Goal: Navigation & Orientation: Find specific page/section

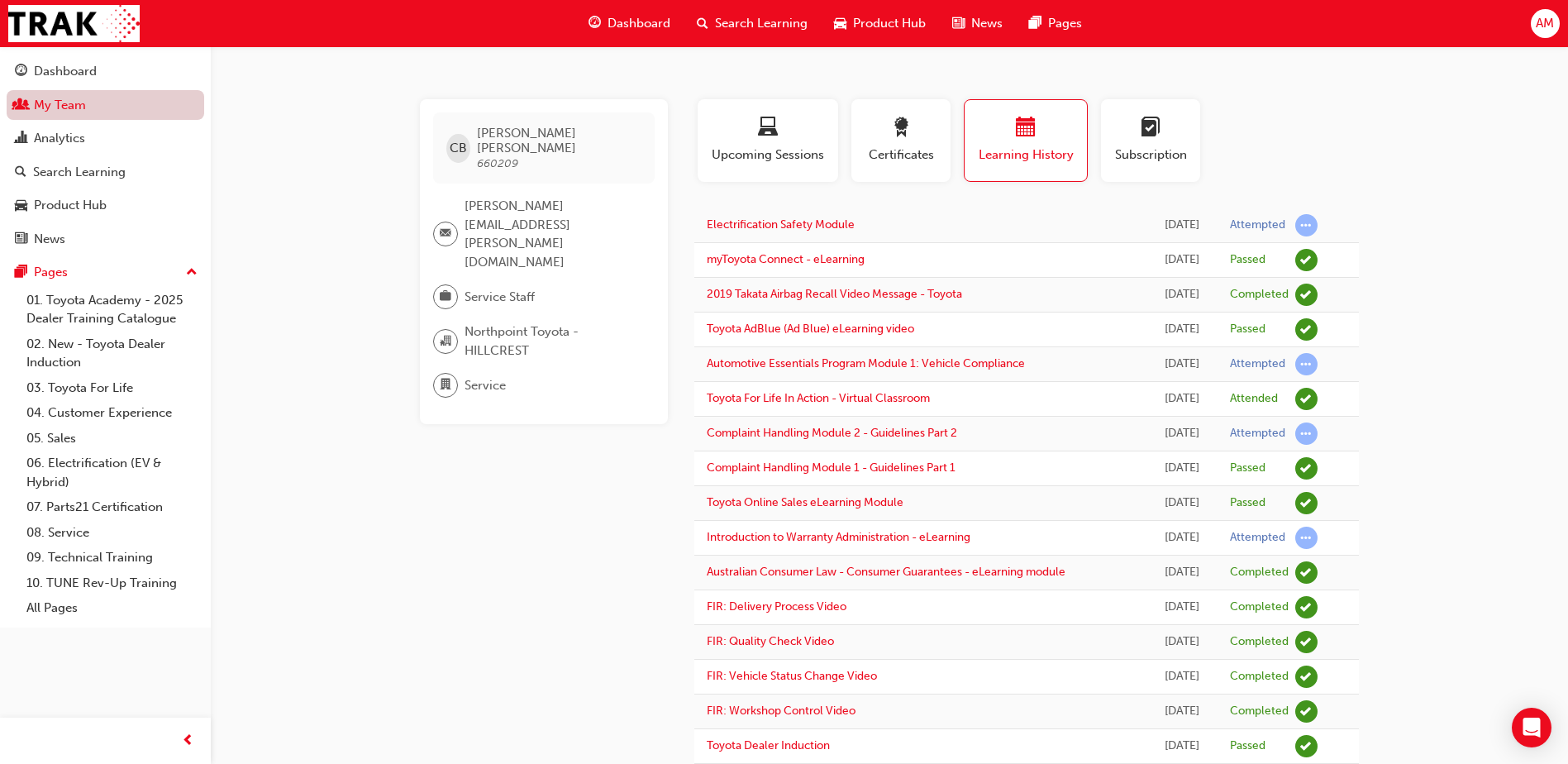
click at [96, 107] on link "My Team" at bounding box center [106, 105] width 198 height 31
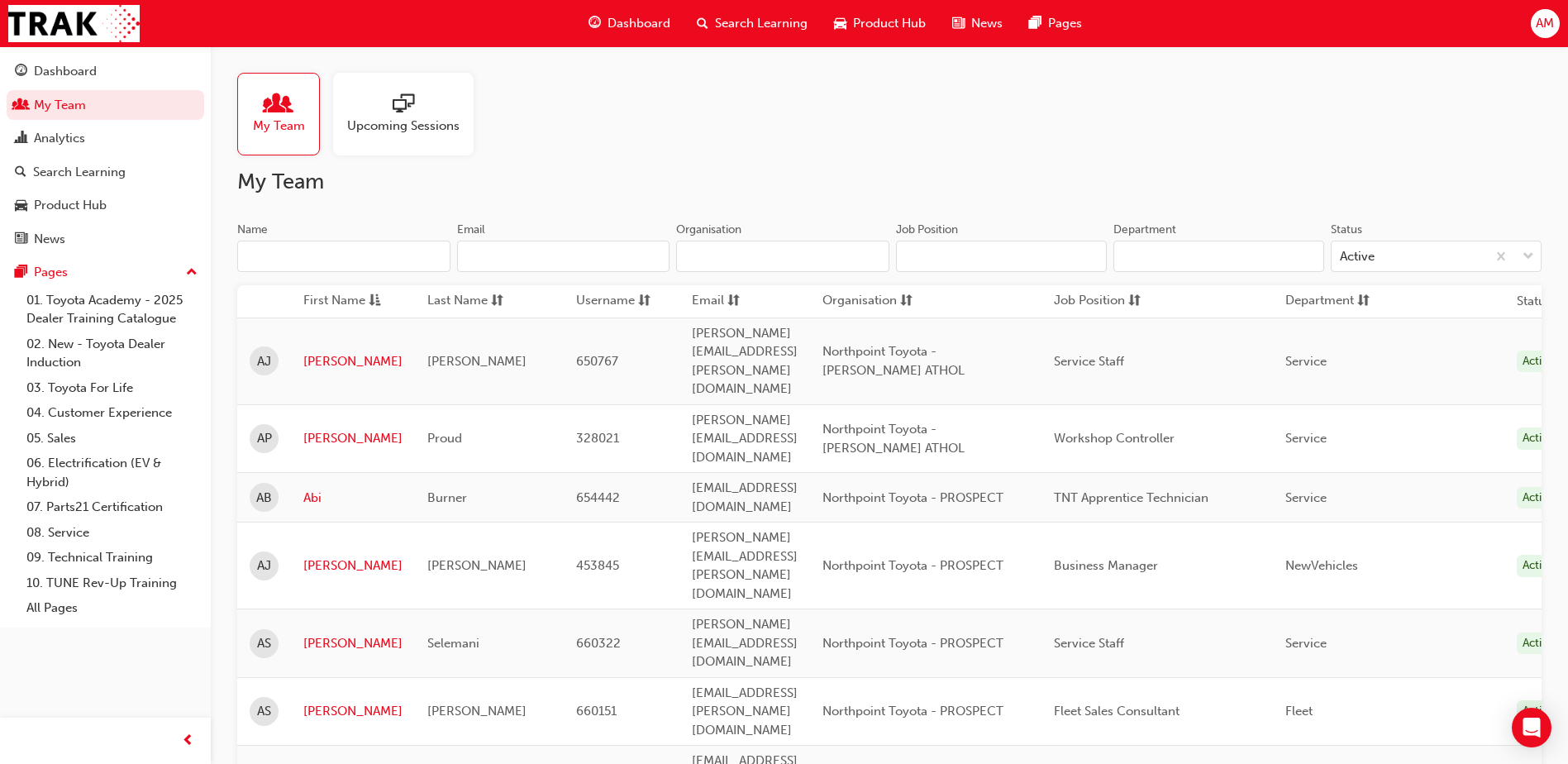
click at [348, 256] on input "Name" at bounding box center [343, 256] width 213 height 31
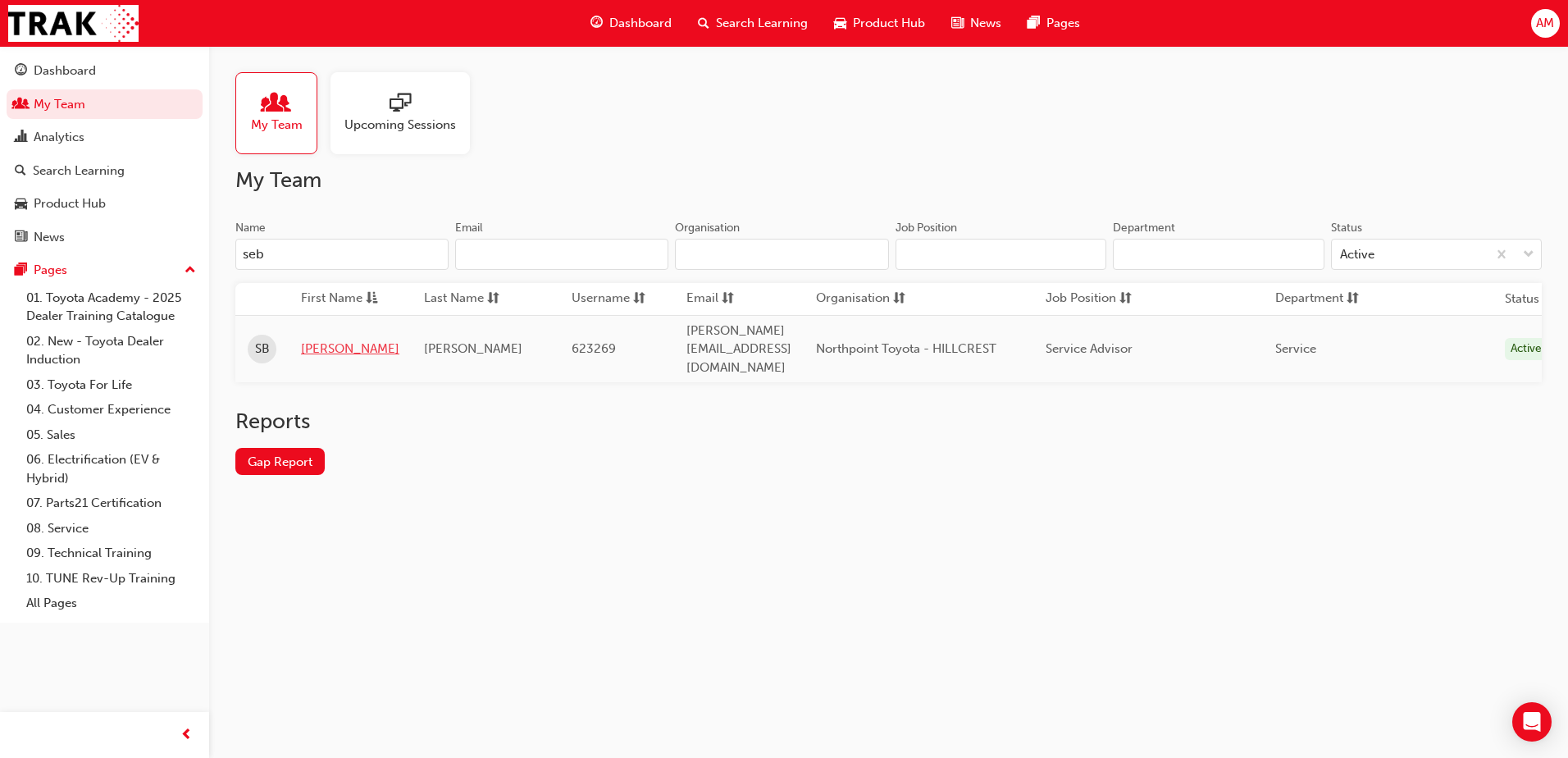
type input "seb"
click at [338, 344] on link "[PERSON_NAME]" at bounding box center [350, 348] width 98 height 19
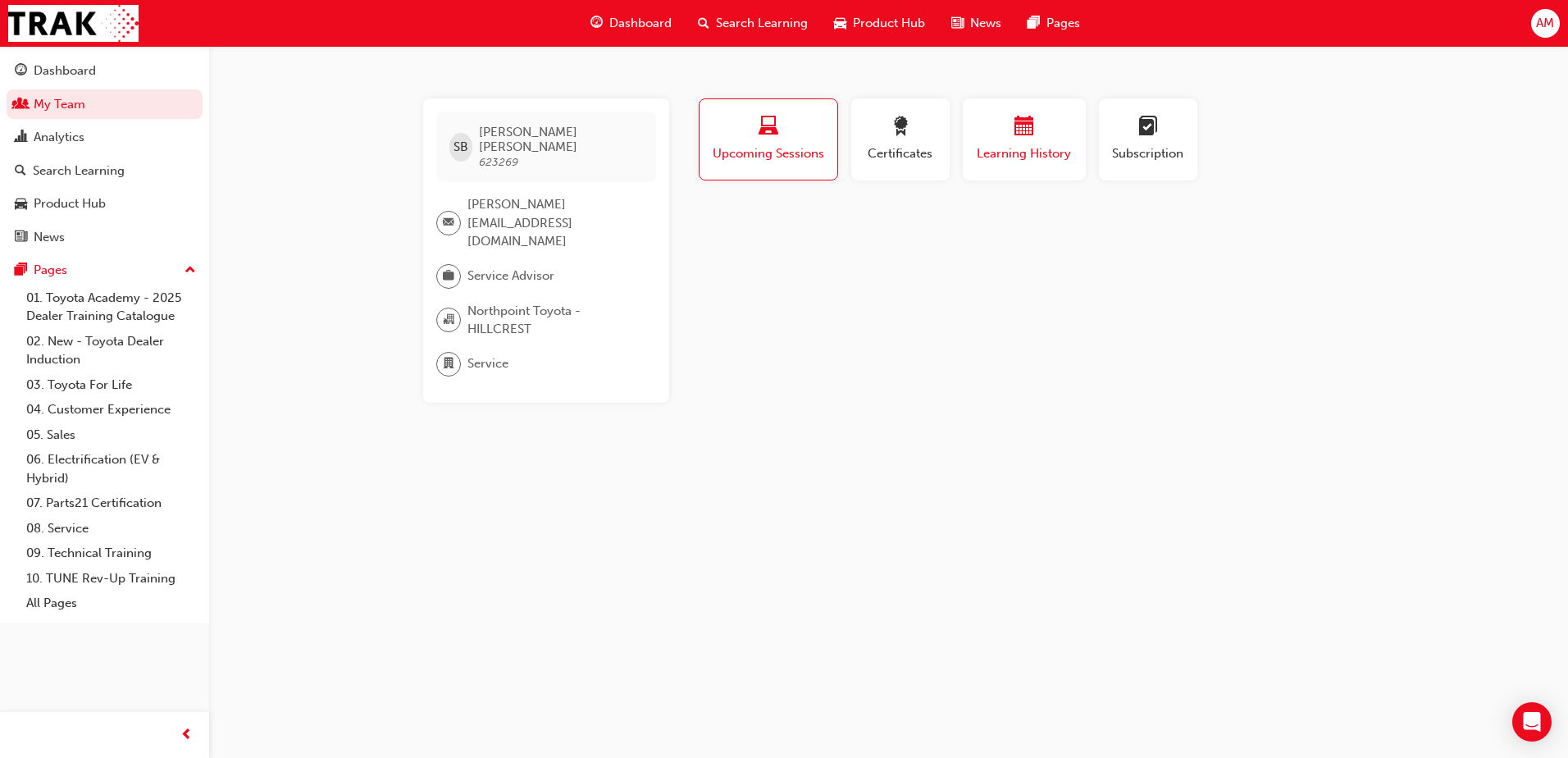
click at [999, 131] on div "button" at bounding box center [1024, 129] width 98 height 26
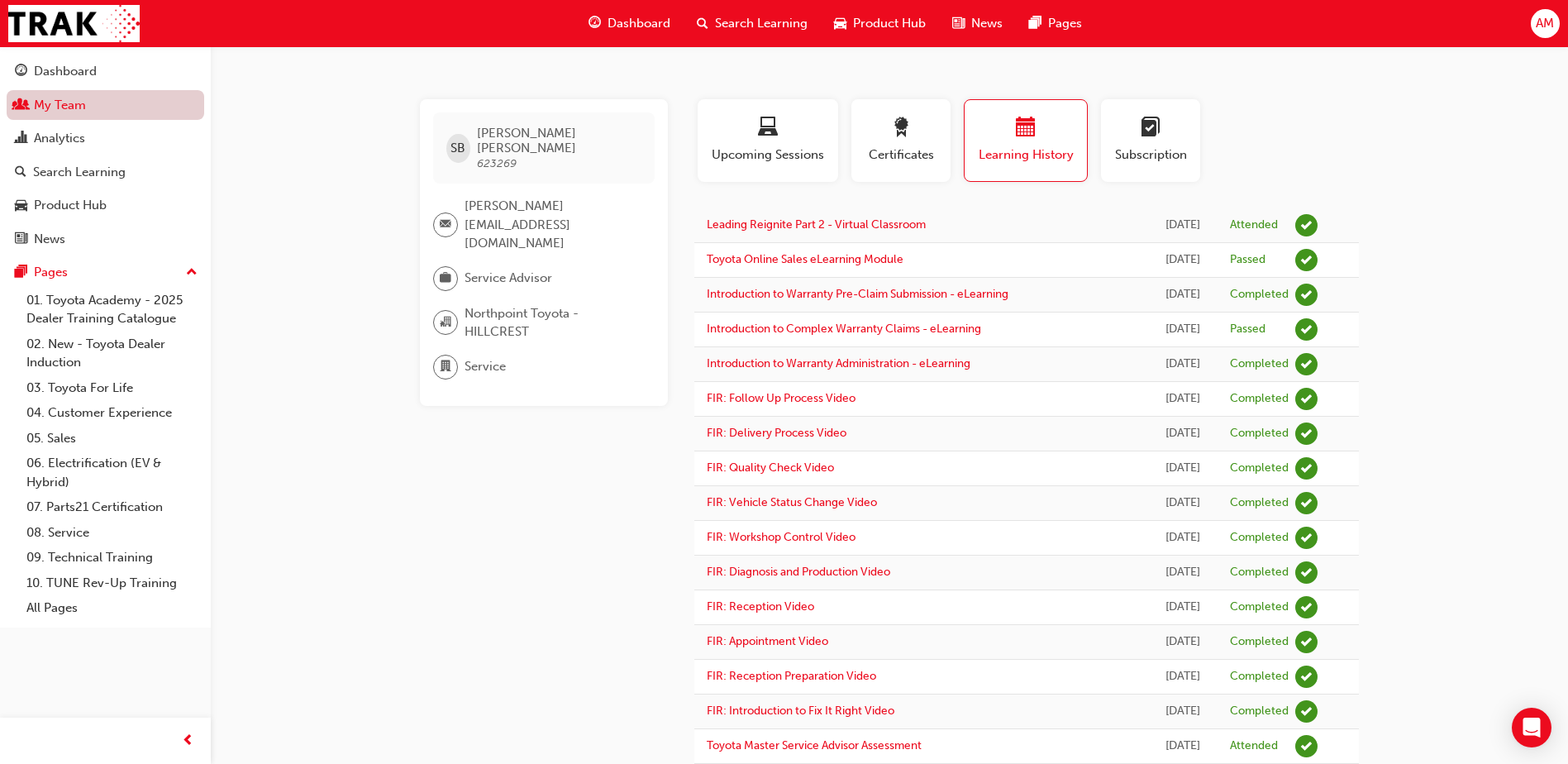
click at [82, 105] on link "My Team" at bounding box center [106, 105] width 198 height 31
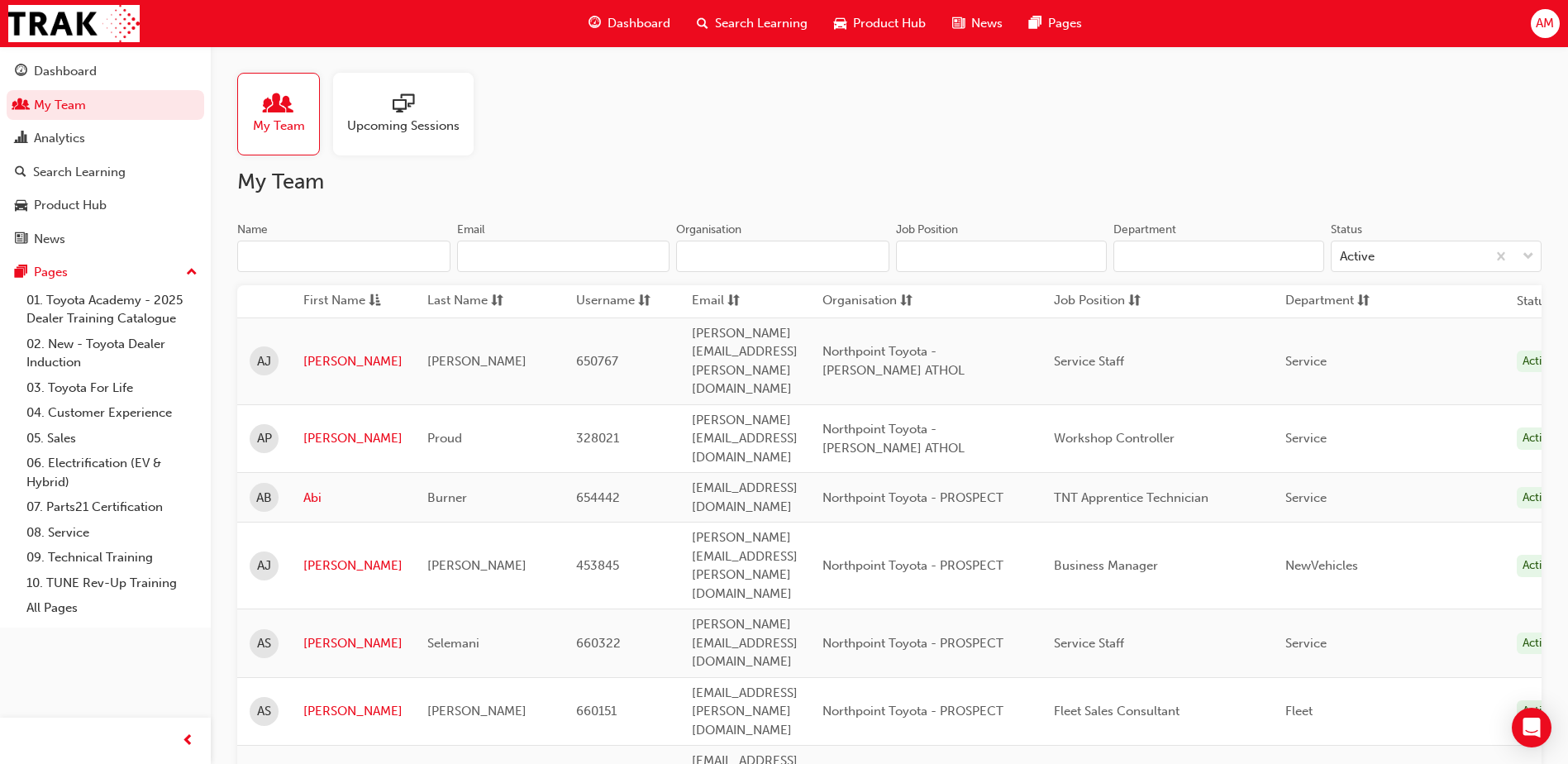
click at [322, 254] on input "Name" at bounding box center [343, 256] width 213 height 31
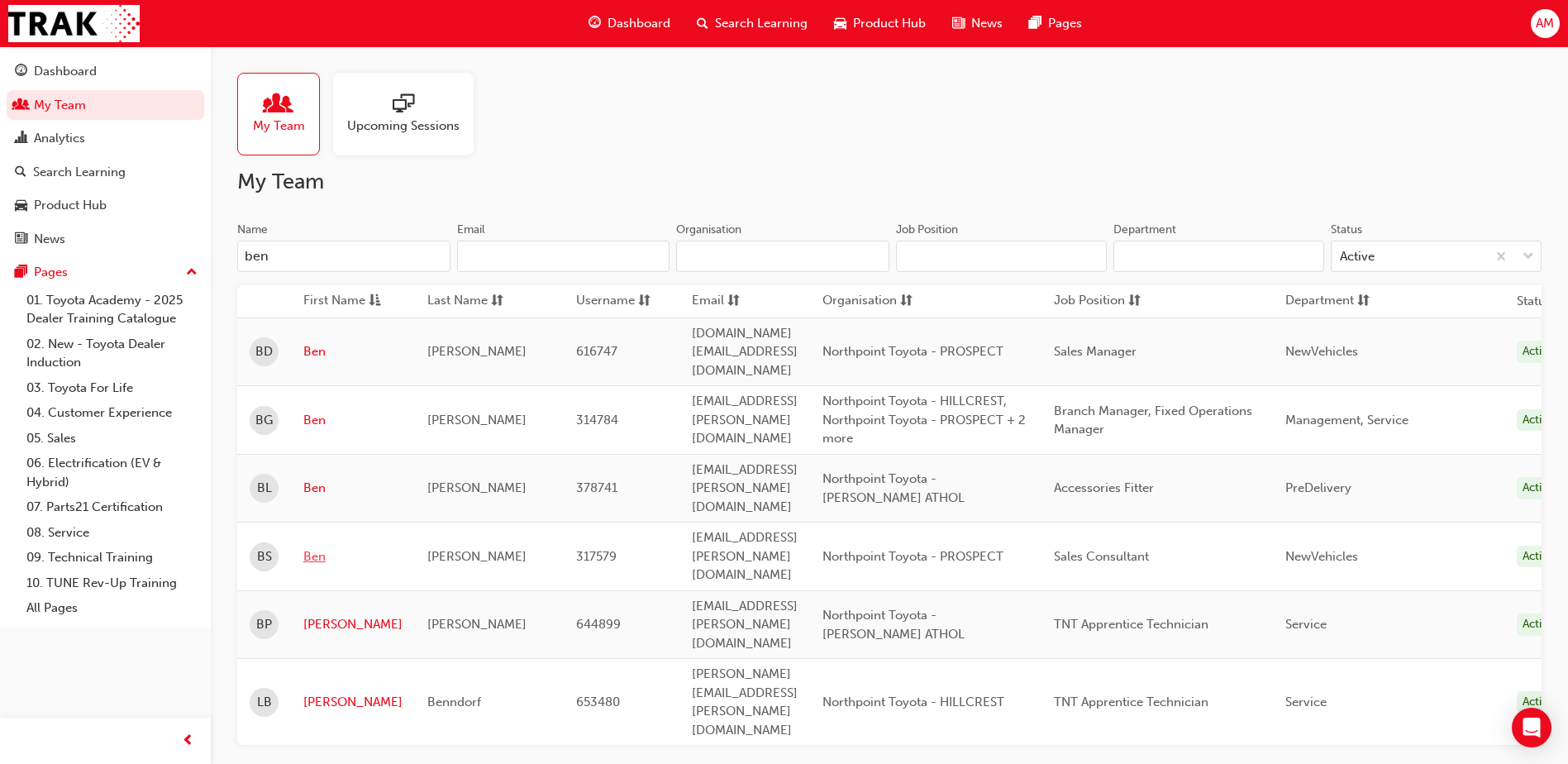
type input "ben"
click at [319, 548] on link "Ben" at bounding box center [353, 557] width 99 height 19
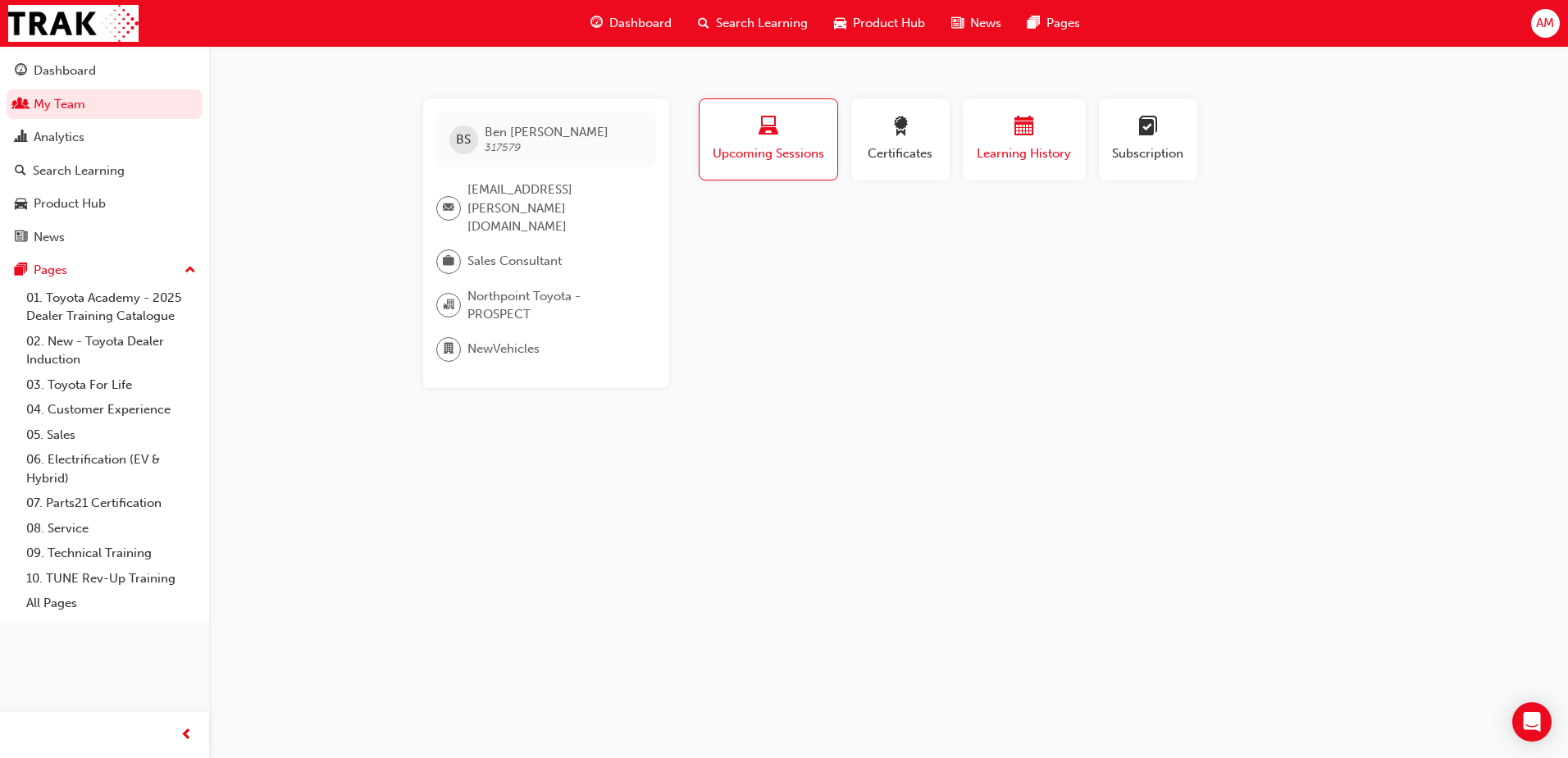
click at [1060, 154] on span "Learning History" at bounding box center [1024, 154] width 98 height 19
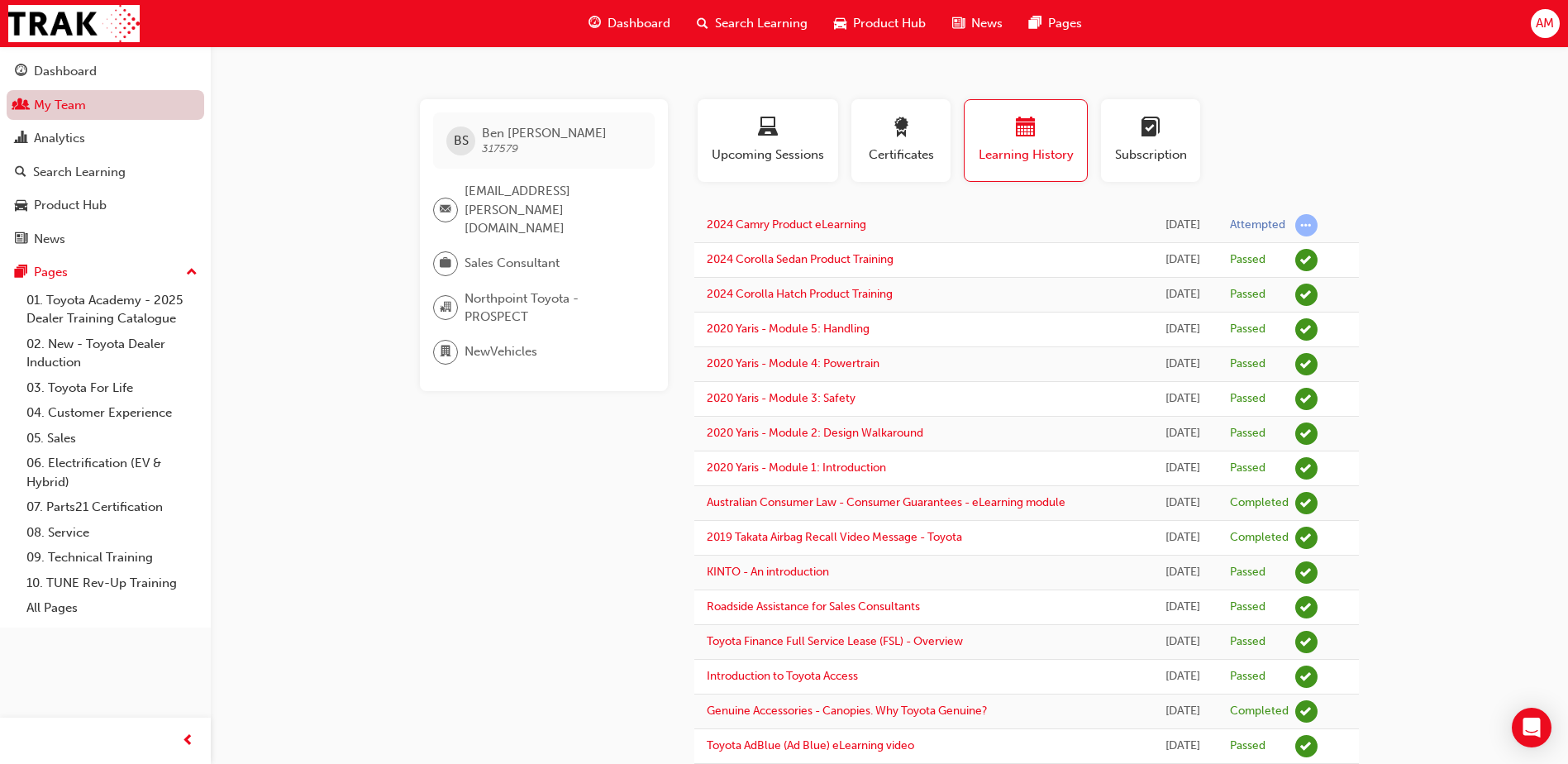
click at [84, 105] on link "My Team" at bounding box center [106, 105] width 198 height 31
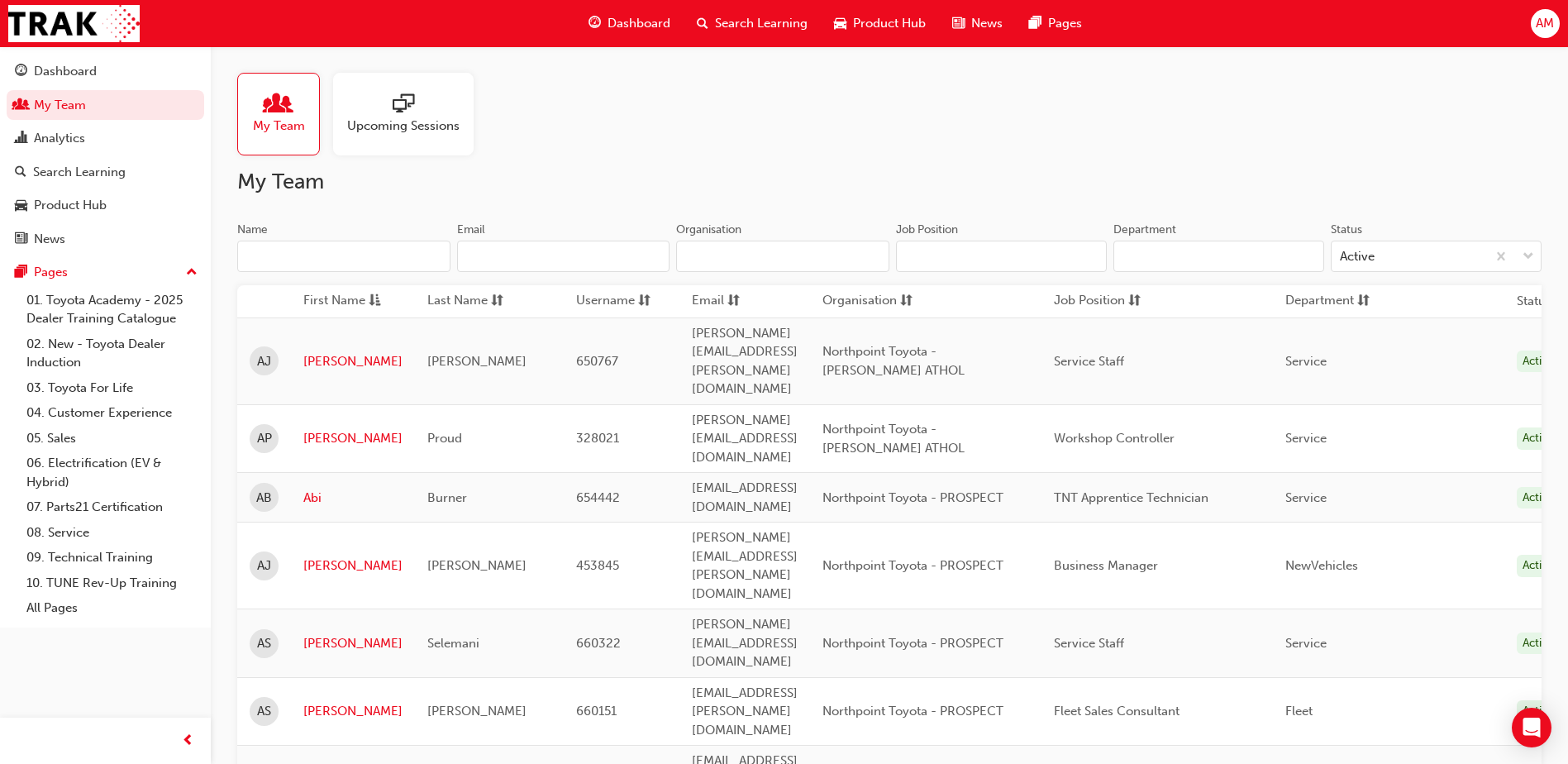
click at [369, 257] on input "Name" at bounding box center [343, 256] width 213 height 31
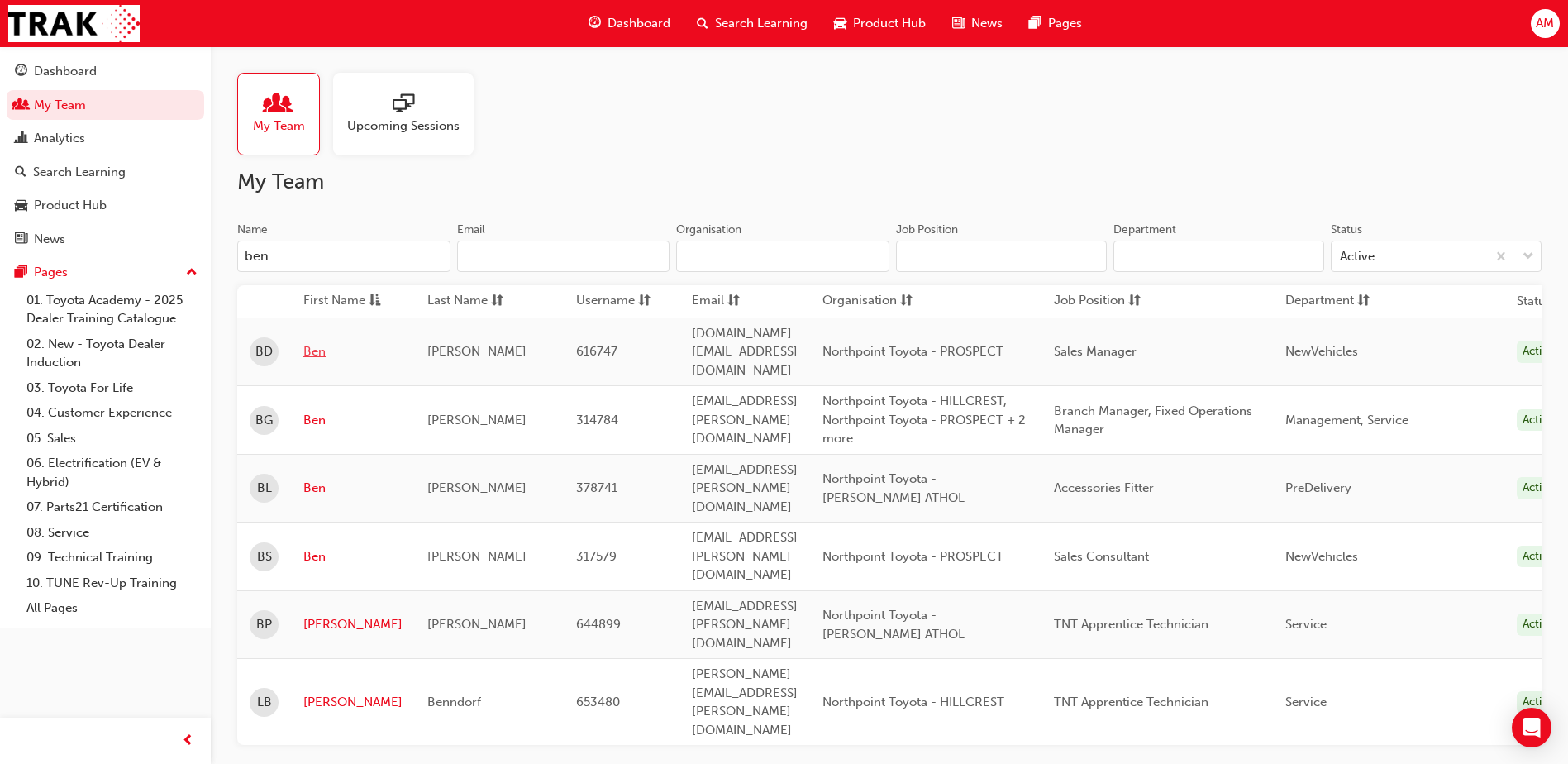
type input "ben"
click at [316, 342] on link "Ben" at bounding box center [353, 351] width 99 height 19
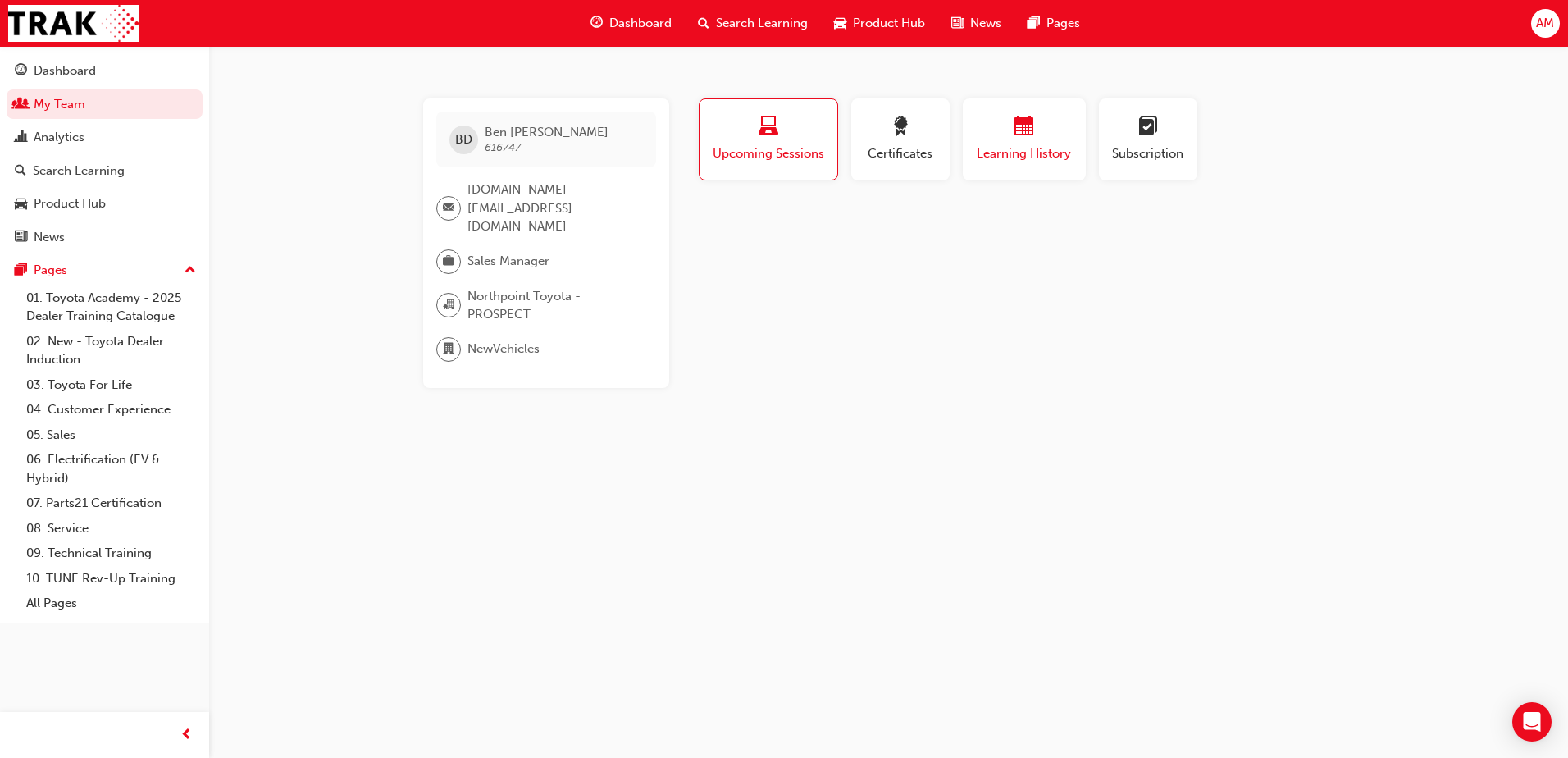
click at [1005, 130] on div "button" at bounding box center [1024, 129] width 98 height 26
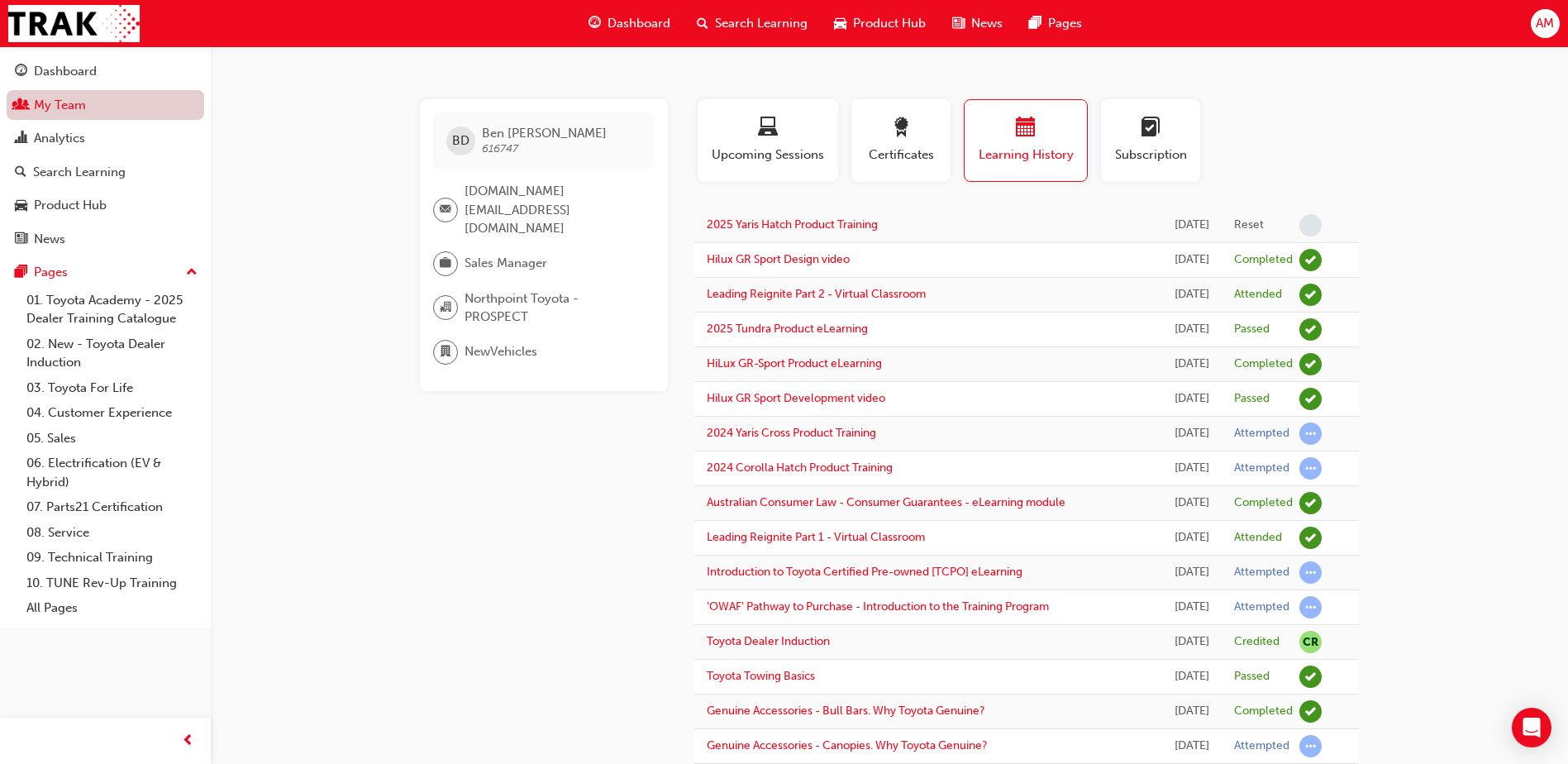
click at [84, 103] on link "My Team" at bounding box center [106, 105] width 198 height 31
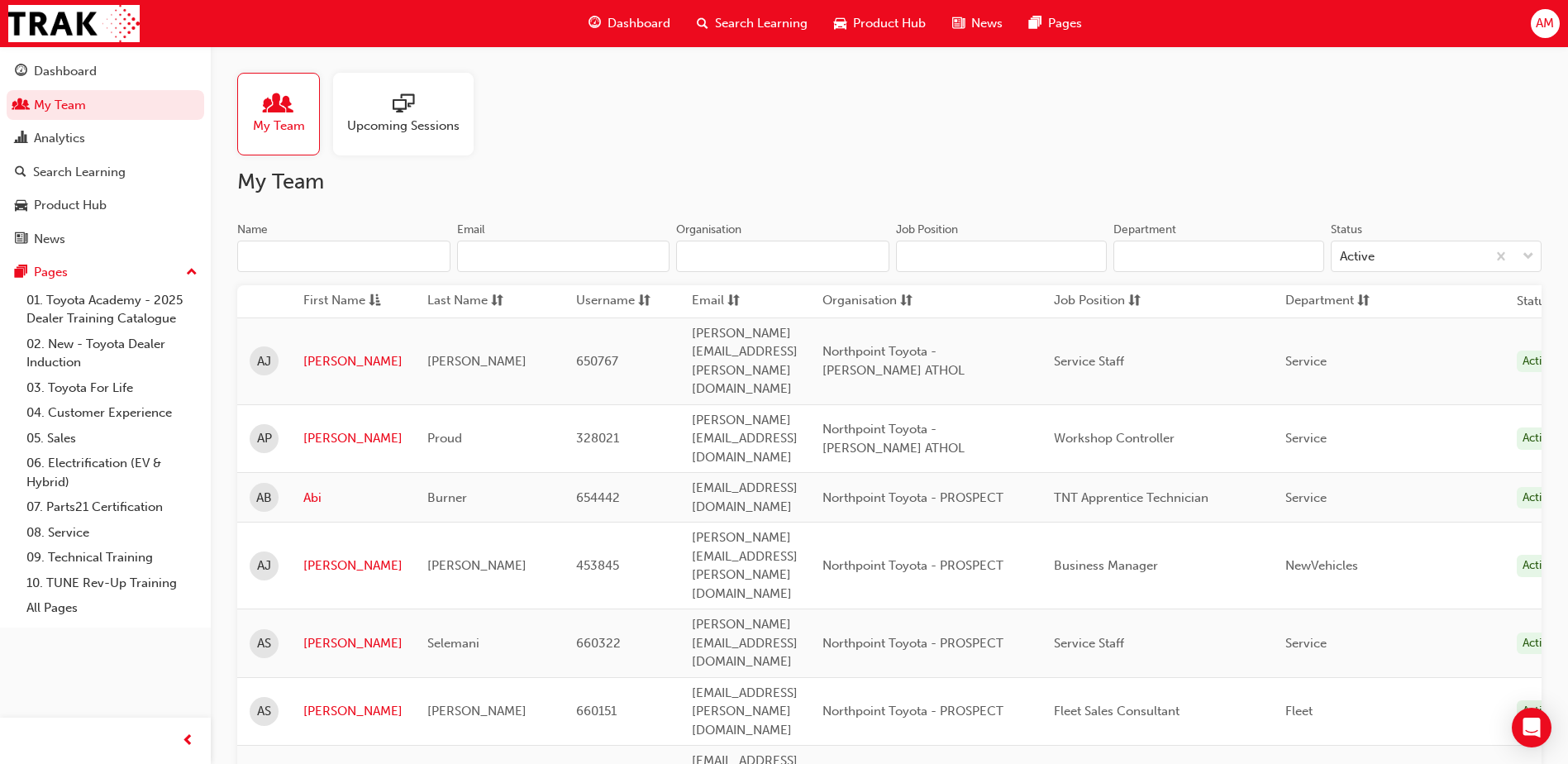
click at [280, 259] on input "Name" at bounding box center [343, 256] width 213 height 31
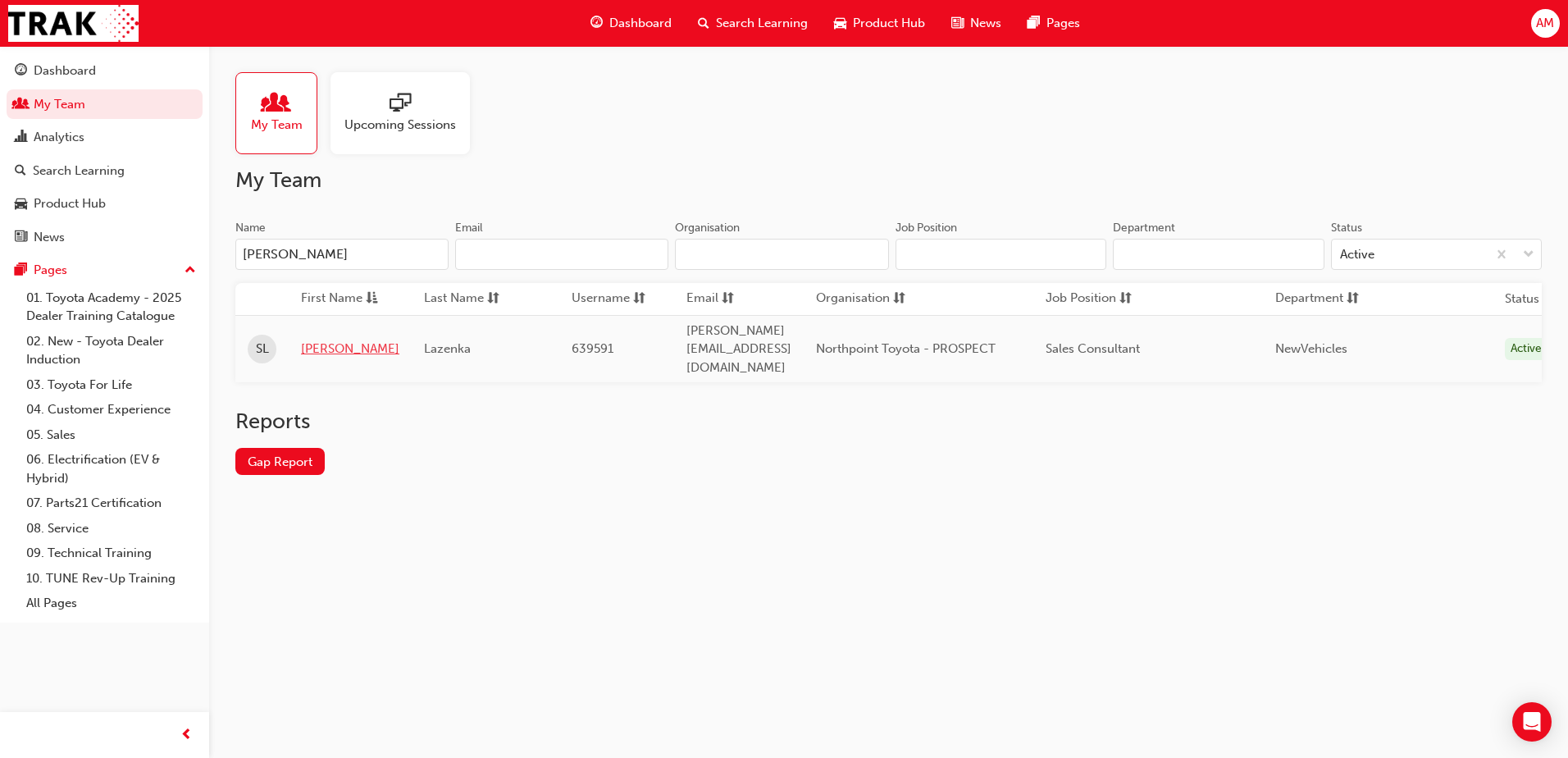
type input "[PERSON_NAME]"
click at [325, 341] on link "[PERSON_NAME]" at bounding box center [350, 348] width 98 height 19
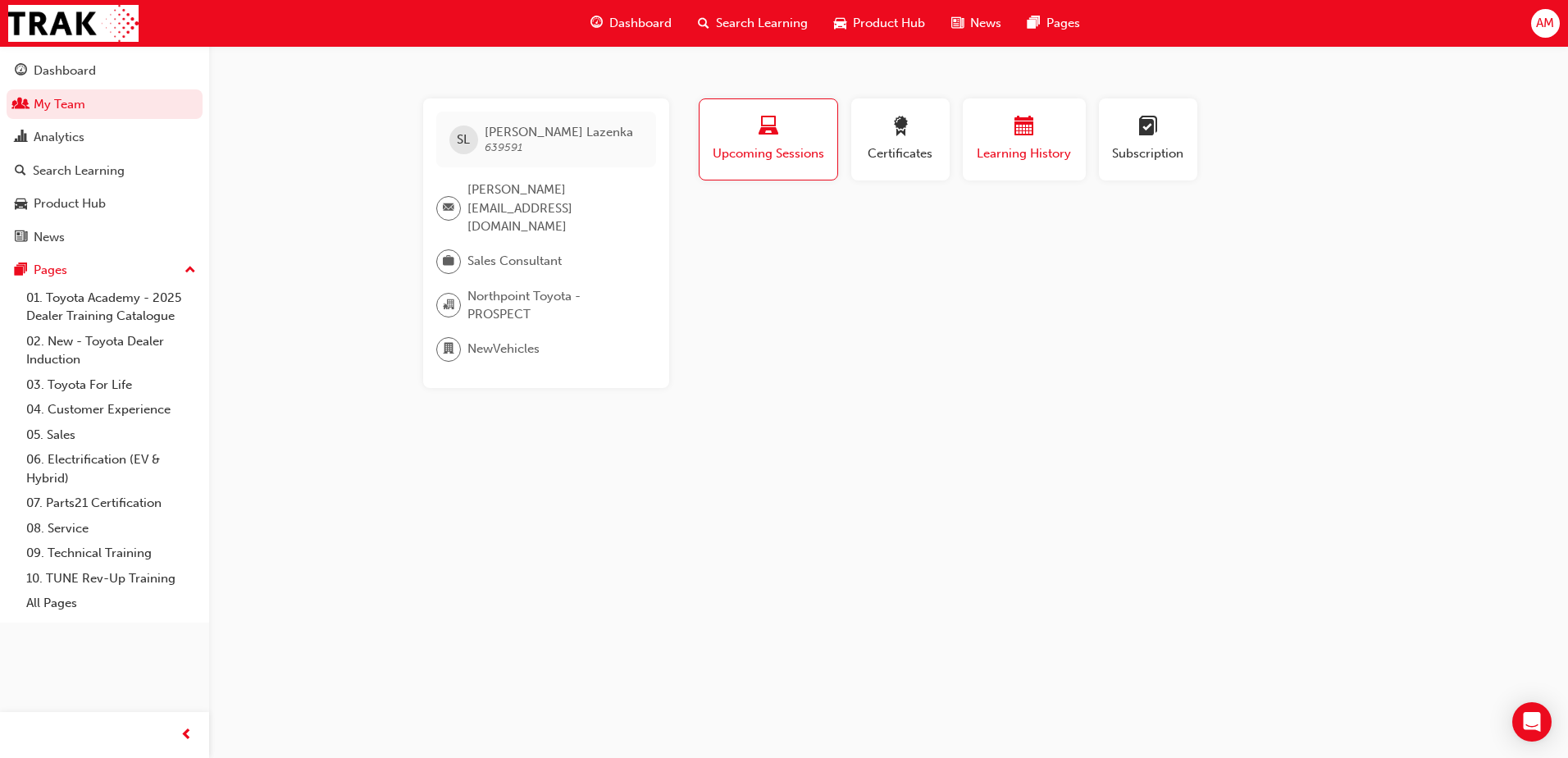
click at [1012, 119] on div "button" at bounding box center [1024, 129] width 98 height 26
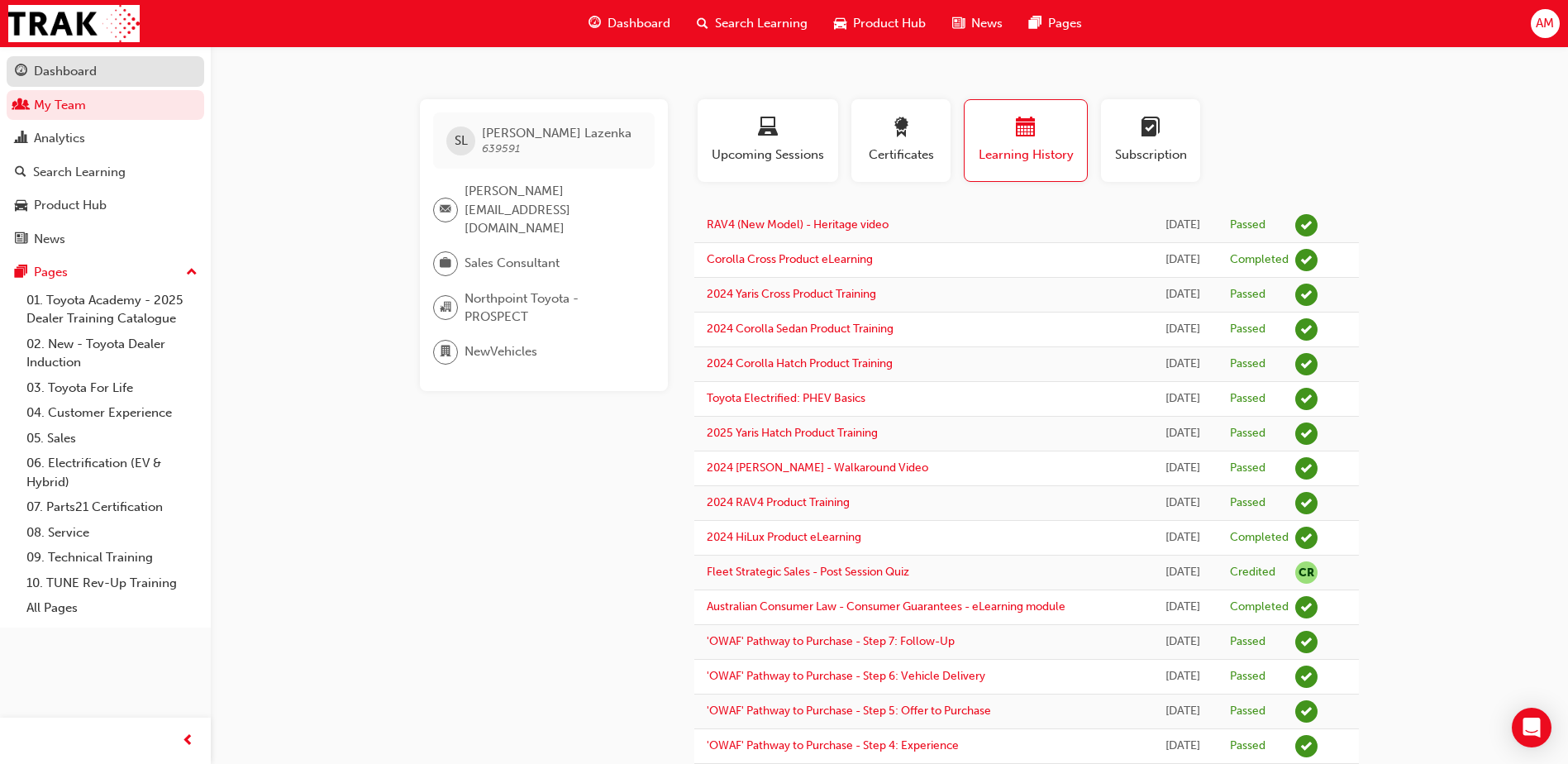
click at [42, 75] on div "Dashboard" at bounding box center [65, 71] width 63 height 19
